Goal: Task Accomplishment & Management: Manage account settings

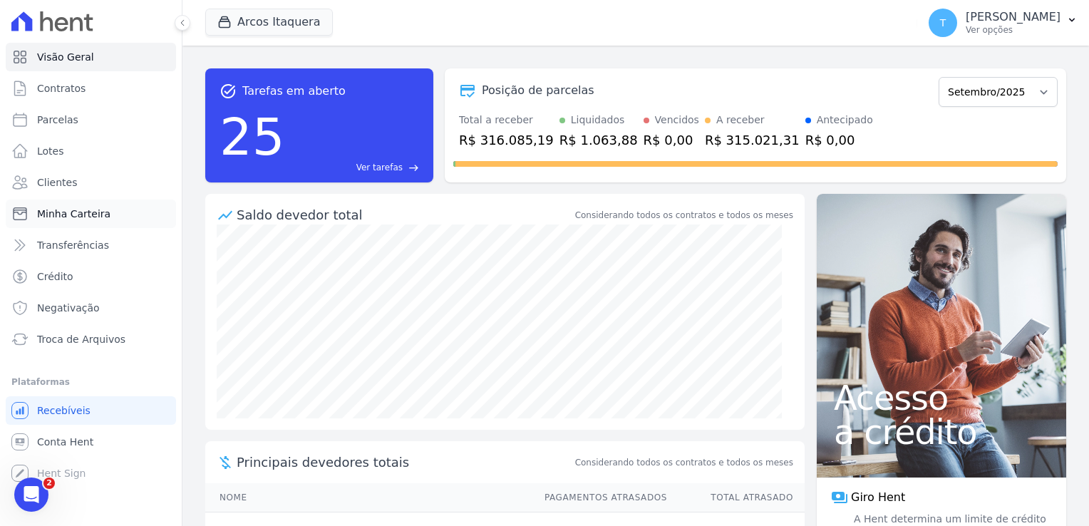
click at [64, 218] on span "Minha Carteira" at bounding box center [73, 214] width 73 height 14
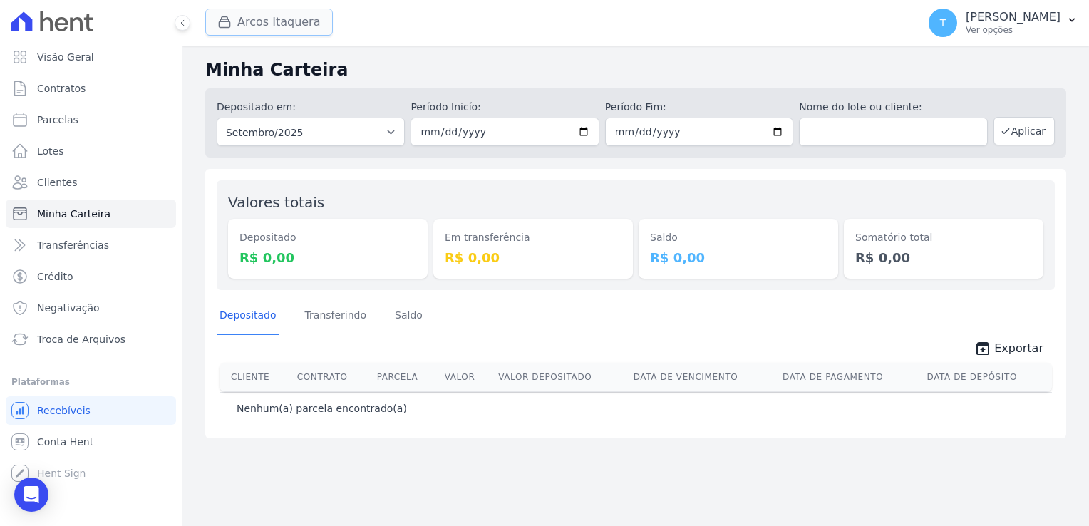
click at [265, 29] on button "Arcos Itaquera" at bounding box center [269, 22] width 128 height 27
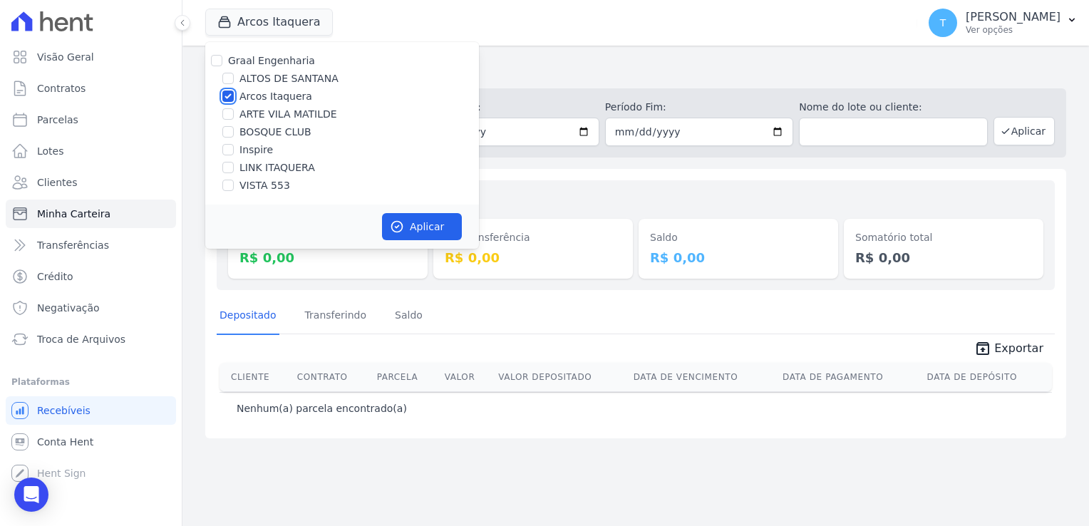
click at [231, 98] on input "Arcos Itaquera" at bounding box center [227, 96] width 11 height 11
checkbox input "false"
click at [231, 163] on input "LINK ITAQUERA" at bounding box center [227, 167] width 11 height 11
checkbox input "true"
click at [420, 234] on button "Aplicar" at bounding box center [422, 226] width 80 height 27
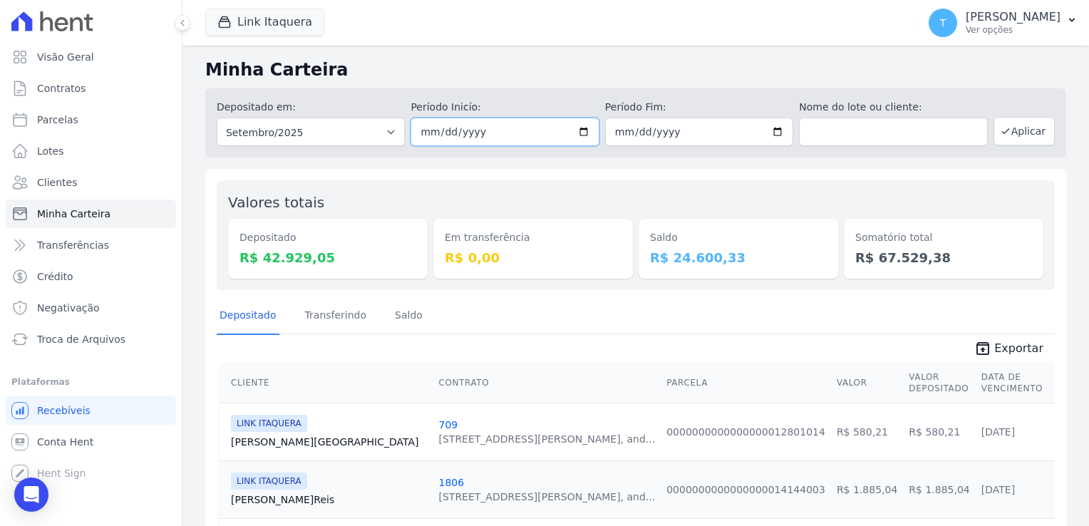
click at [580, 133] on input "2025-09-01" at bounding box center [505, 132] width 188 height 29
type input "[DATE]"
click at [778, 130] on input "2025-09-30" at bounding box center [699, 132] width 188 height 29
type input "[DATE]"
click at [1009, 130] on button "Aplicar" at bounding box center [1024, 131] width 61 height 29
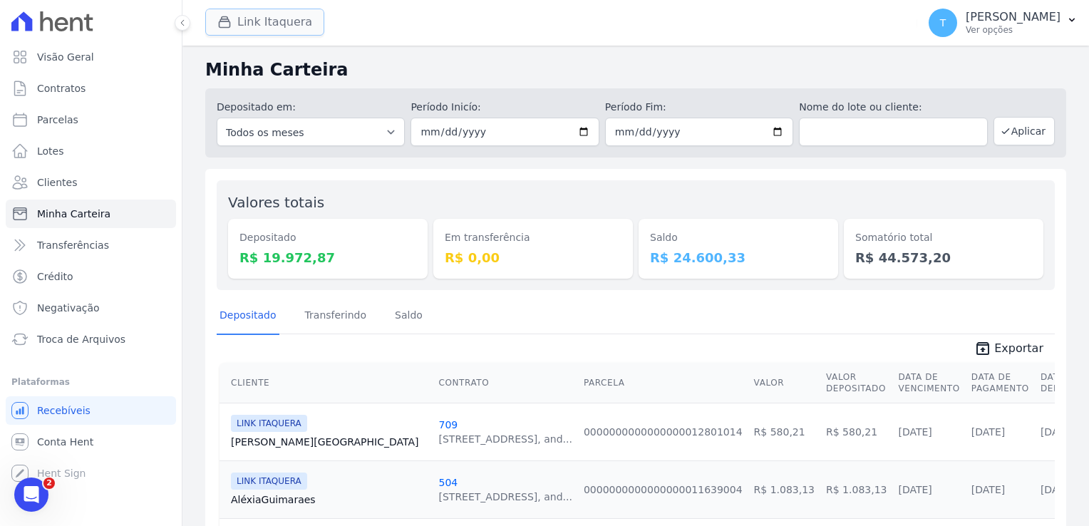
click at [280, 29] on button "Link Itaquera" at bounding box center [264, 22] width 119 height 27
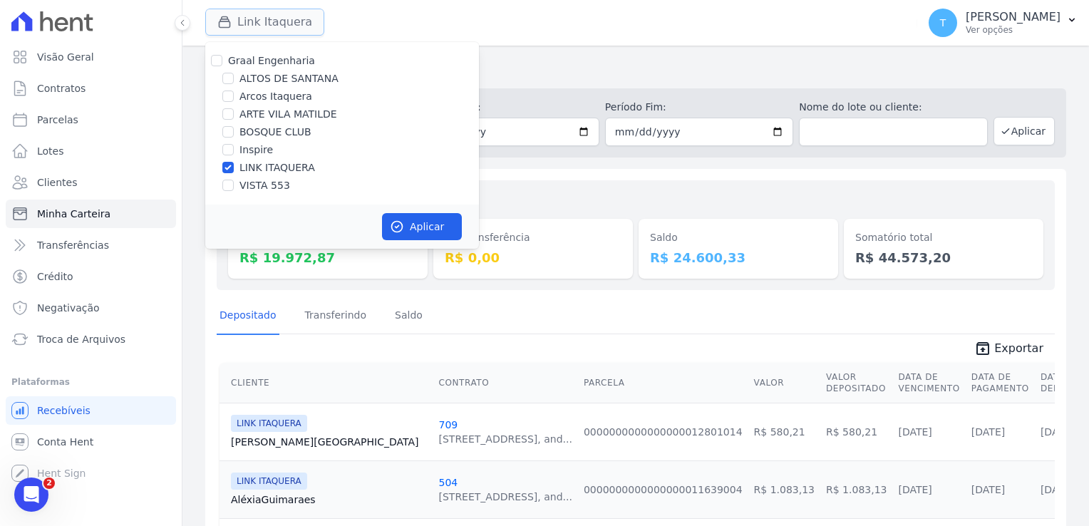
click at [280, 29] on button "Link Itaquera" at bounding box center [264, 22] width 119 height 27
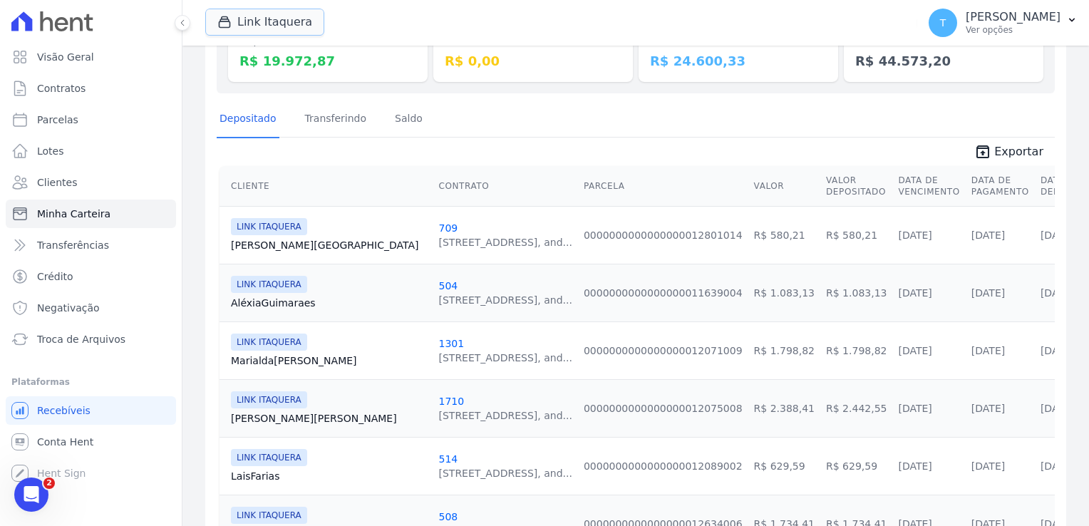
scroll to position [214, 0]
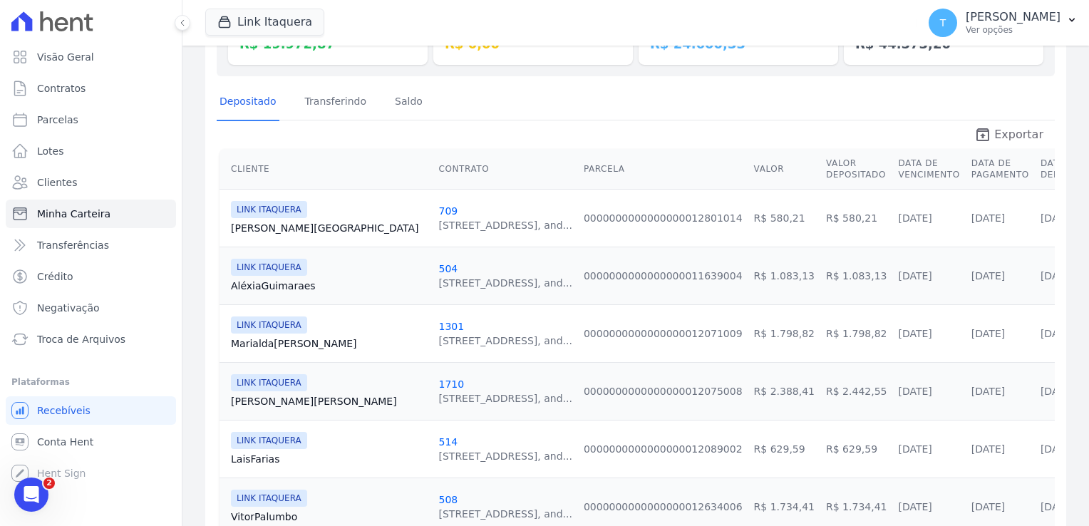
click at [1005, 133] on span "Exportar" at bounding box center [1018, 134] width 49 height 17
click at [543, 76] on div "Valores totais Depositado R$ 19.972,87 Em transferência R$ 0,00 [GEOGRAPHIC_DAT…" at bounding box center [635, 499] width 861 height 1089
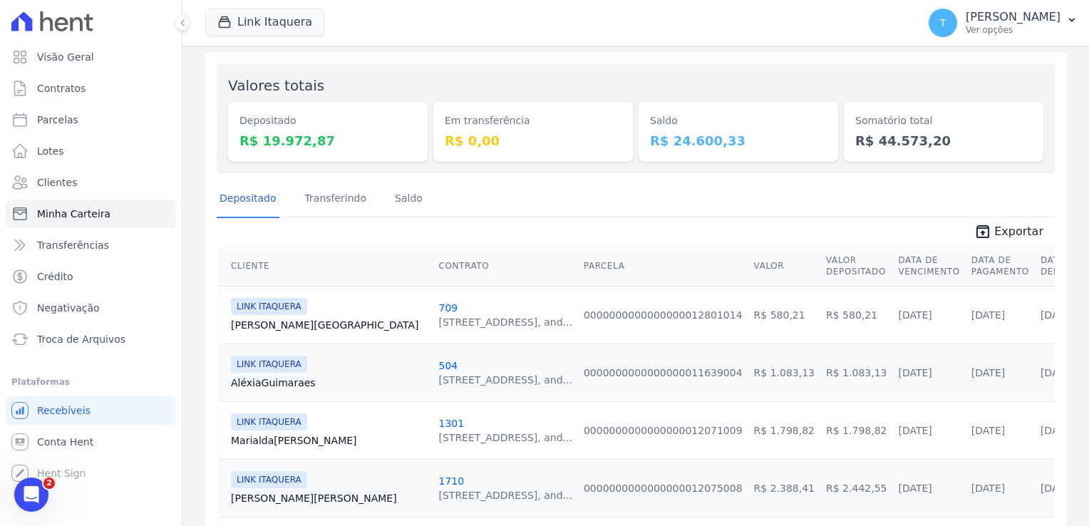
scroll to position [0, 0]
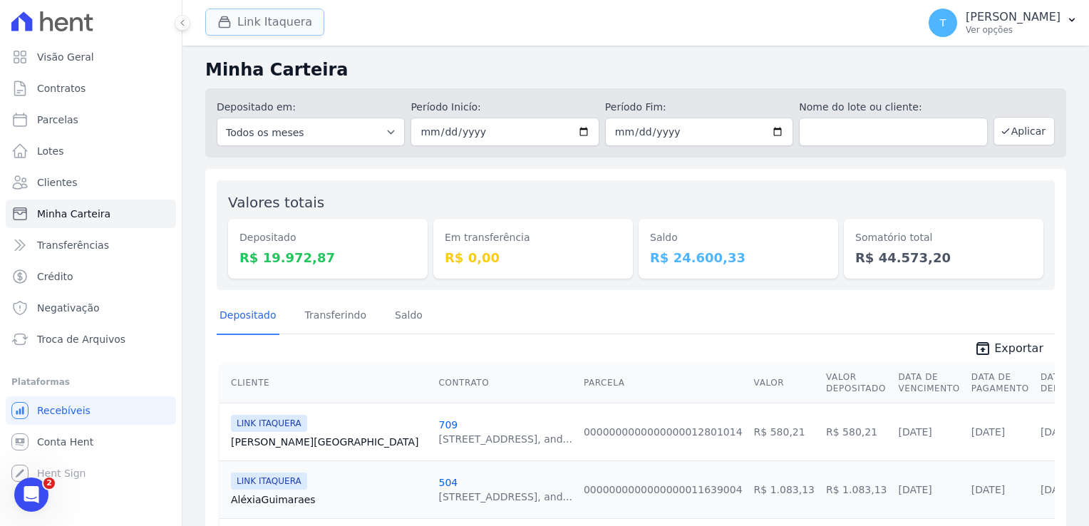
click at [292, 21] on button "Link Itaquera" at bounding box center [264, 22] width 119 height 27
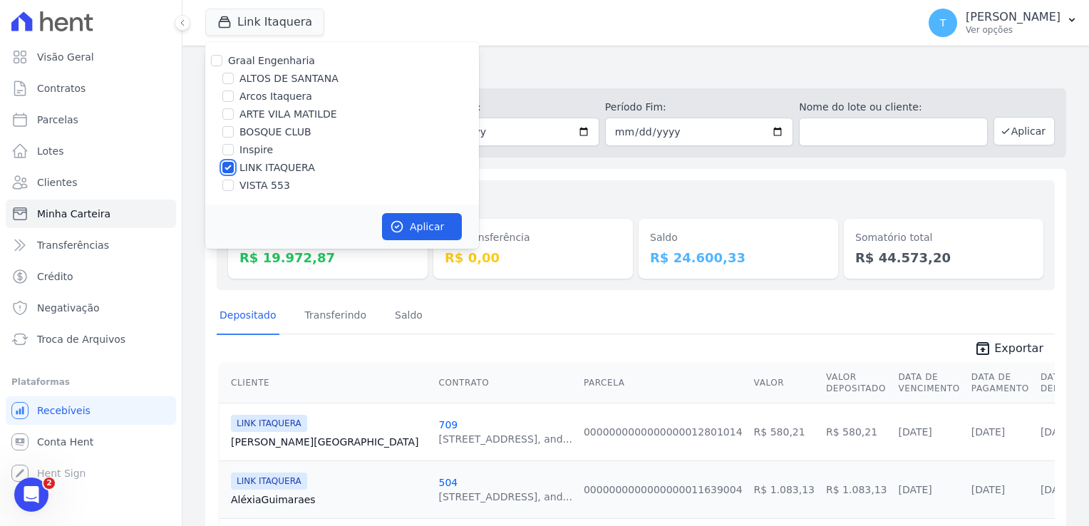
click at [227, 170] on input "LINK ITAQUERA" at bounding box center [227, 167] width 11 height 11
checkbox input "false"
click at [227, 148] on input "Inspire" at bounding box center [227, 149] width 11 height 11
checkbox input "true"
click at [412, 226] on button "Aplicar" at bounding box center [422, 226] width 80 height 27
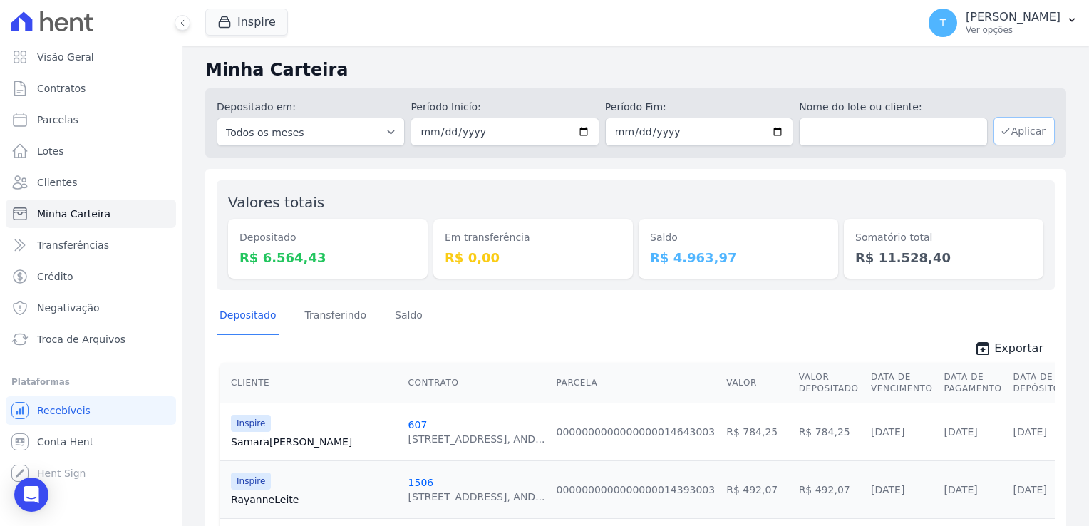
click at [1002, 132] on icon "button" at bounding box center [1005, 131] width 6 height 5
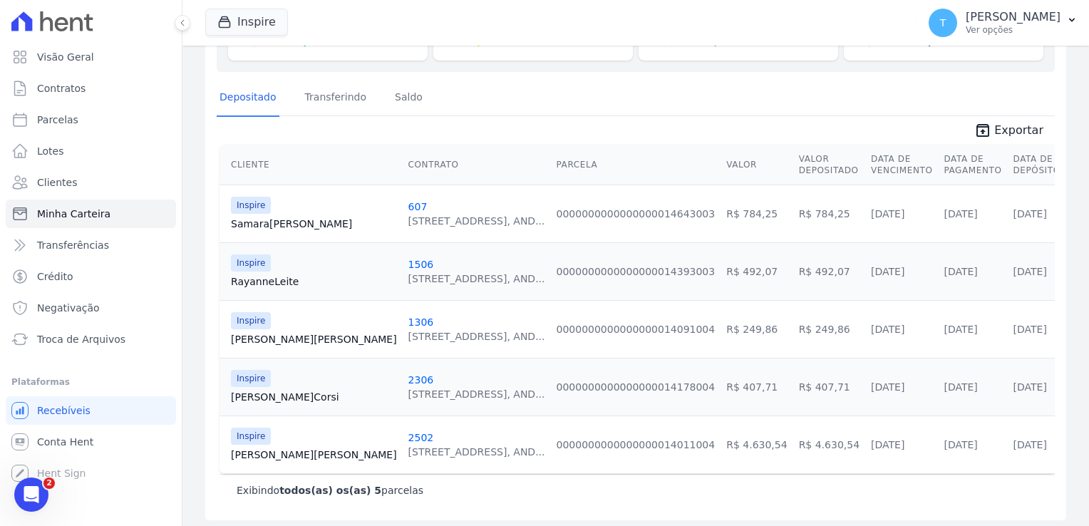
scroll to position [222, 0]
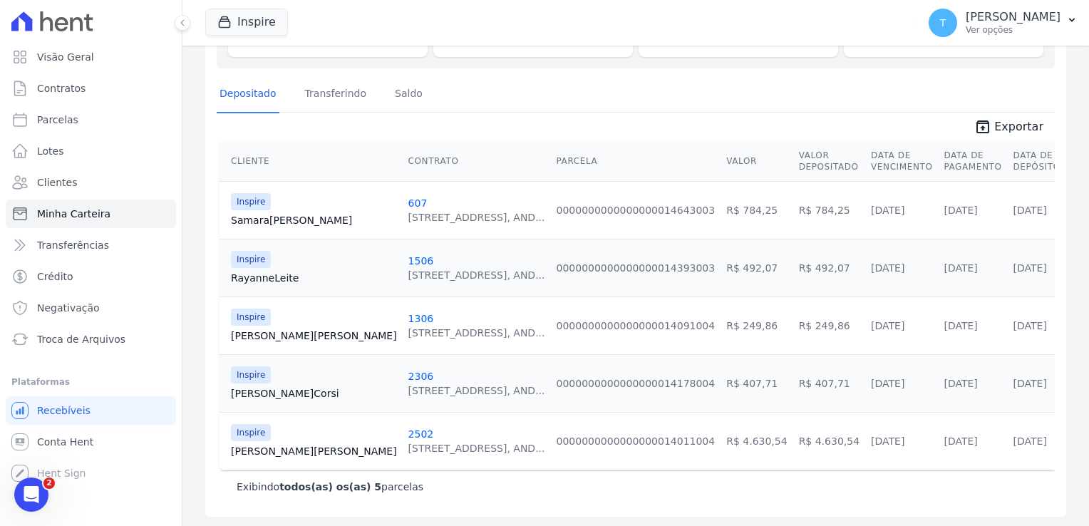
click at [405, 190] on td "607 Avenida Angélica, 2248, AND..." at bounding box center [477, 210] width 148 height 58
drag, startPoint x: 230, startPoint y: 192, endPoint x: 1028, endPoint y: 443, distance: 836.0
click at [1028, 443] on tbody "Inspire Samara Silva 607 Avenida Angélica, 2248, AND... 00000000000000000146430…" at bounding box center [643, 325] width 847 height 289
copy tbody "Inspire Samara Silva 607 Avenida Angélica, 2248, AND... 00000000000000000146430…"
drag, startPoint x: 913, startPoint y: 111, endPoint x: 947, endPoint y: 130, distance: 38.9
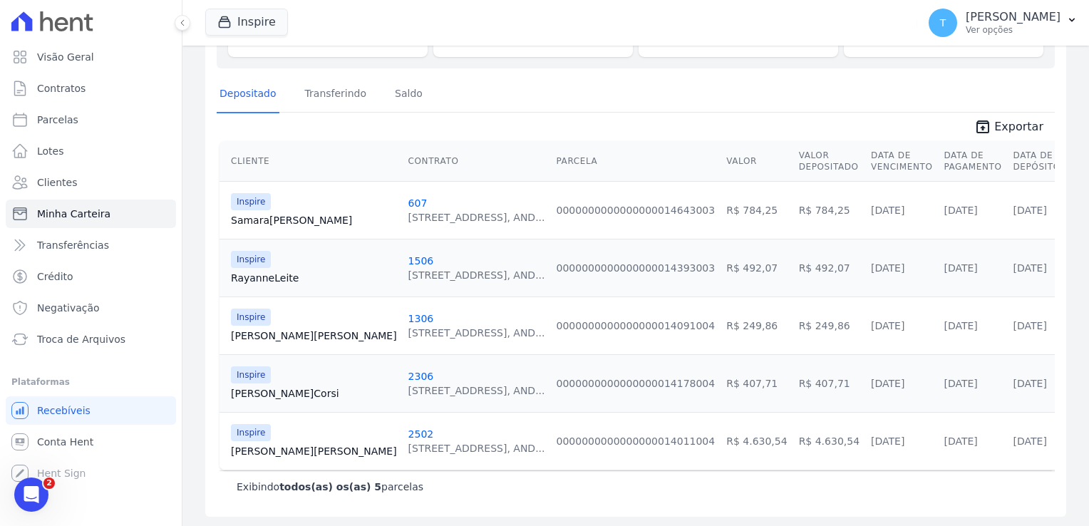
click at [913, 113] on span "unarchive Exportar" at bounding box center [636, 126] width 838 height 26
click at [1002, 130] on span "Exportar" at bounding box center [1018, 126] width 49 height 17
